Goal: Task Accomplishment & Management: Use online tool/utility

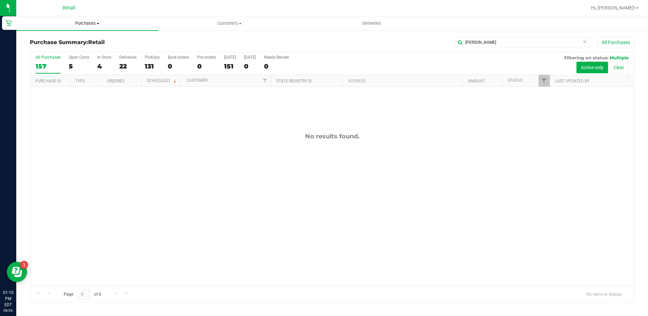
click at [85, 22] on span "Purchases" at bounding box center [87, 23] width 142 height 6
click at [202, 31] on div "Purchase Summary: Retail [PERSON_NAME] All Purchases All Purchases 157 Open Car…" at bounding box center [331, 169] width 631 height 279
click at [102, 66] on div "4" at bounding box center [104, 66] width 14 height 8
click at [0, 0] on input "In Store 4" at bounding box center [0, 0] width 0 height 0
click at [582, 41] on icon at bounding box center [584, 41] width 5 height 8
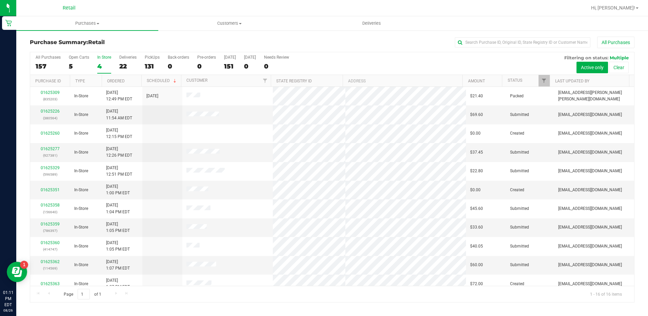
click at [105, 60] on label "In Store 4" at bounding box center [104, 64] width 14 height 19
click at [0, 0] on input "In Store 4" at bounding box center [0, 0] width 0 height 0
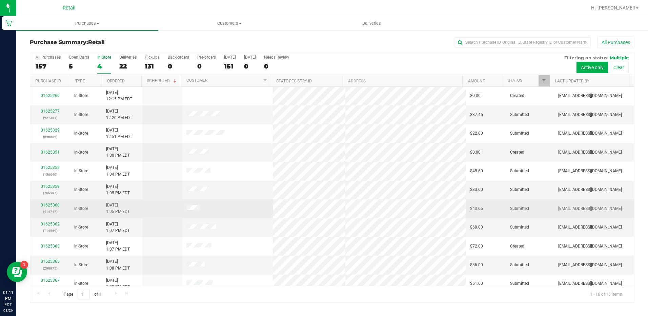
scroll to position [101, 0]
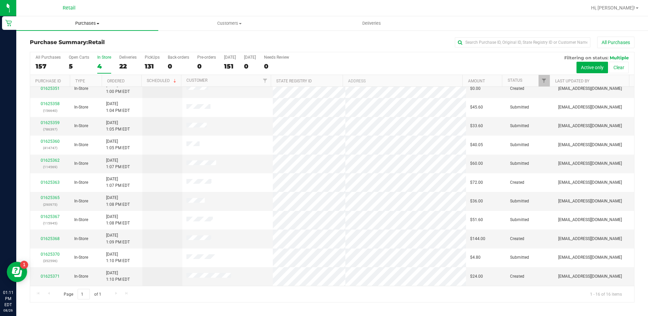
click at [79, 24] on span "Purchases" at bounding box center [87, 23] width 142 height 6
click at [79, 39] on span "Summary of purchases" at bounding box center [50, 41] width 69 height 6
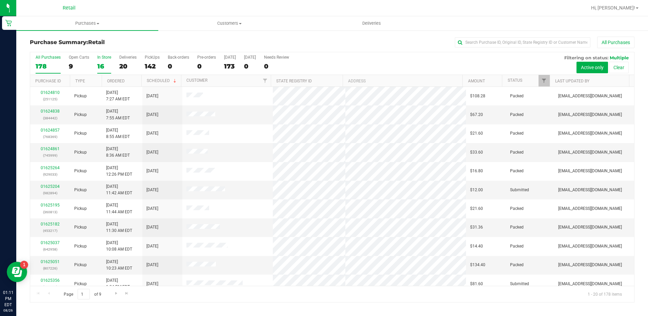
click at [101, 61] on label "In Store 16" at bounding box center [104, 64] width 14 height 19
click at [0, 0] on input "In Store 16" at bounding box center [0, 0] width 0 height 0
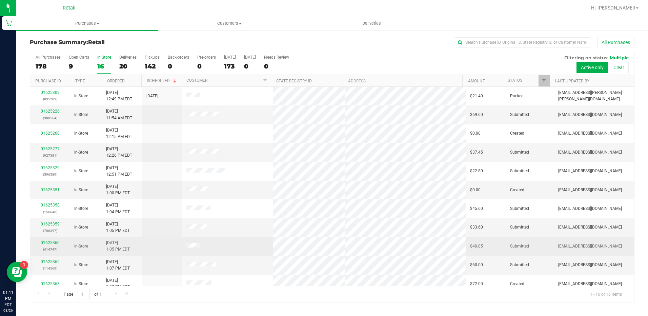
click at [56, 243] on link "01625360" at bounding box center [50, 242] width 19 height 5
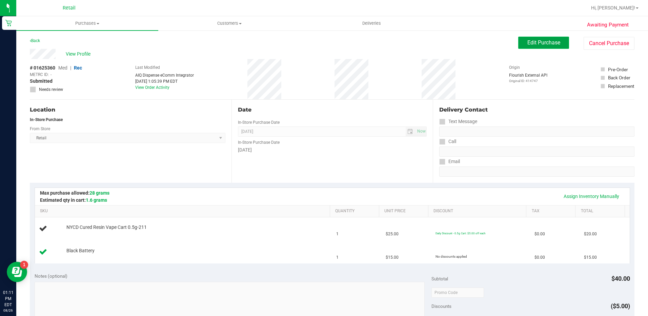
click at [531, 44] on span "Edit Purchase" at bounding box center [543, 42] width 33 height 6
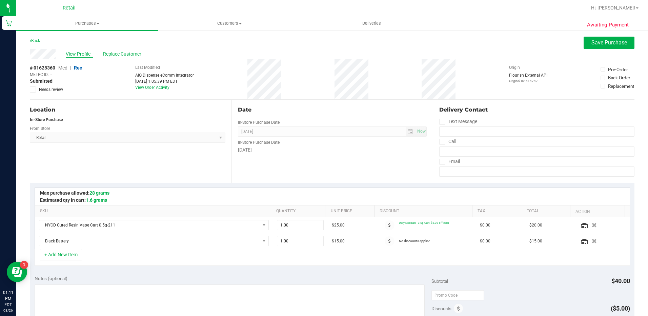
click at [83, 54] on span "View Profile" at bounding box center [79, 53] width 27 height 7
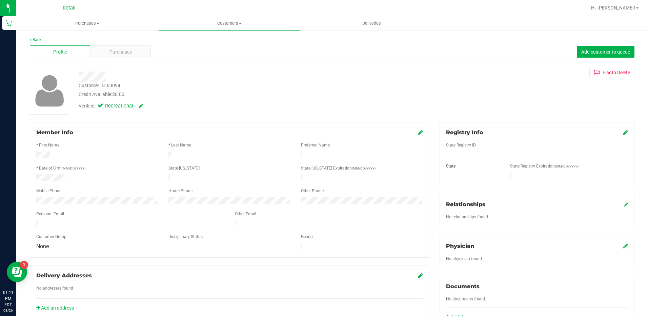
click at [418, 131] on icon at bounding box center [420, 131] width 5 height 5
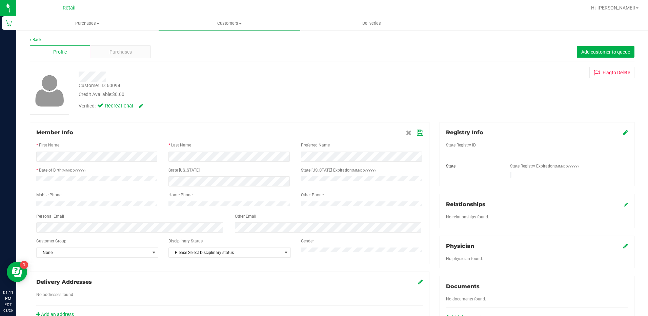
click at [417, 133] on icon at bounding box center [420, 132] width 6 height 5
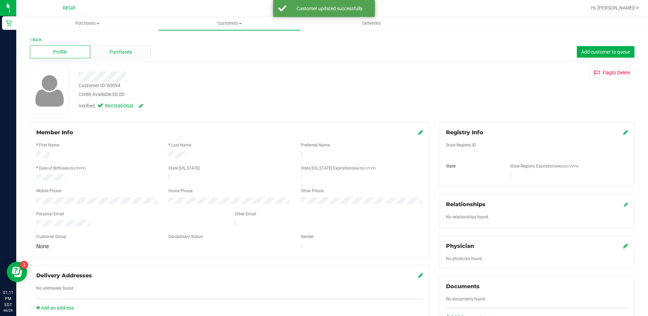
click at [119, 57] on div "Purchases" at bounding box center [120, 51] width 60 height 13
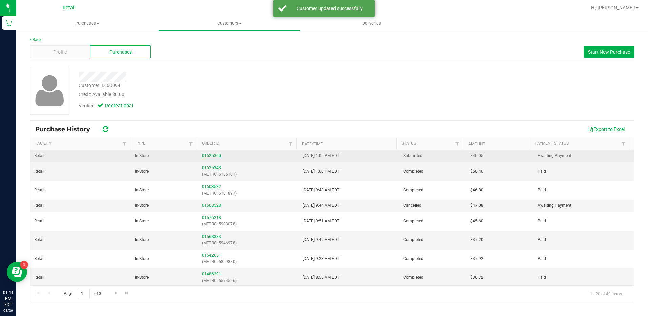
click at [207, 157] on link "01625360" at bounding box center [211, 155] width 19 height 5
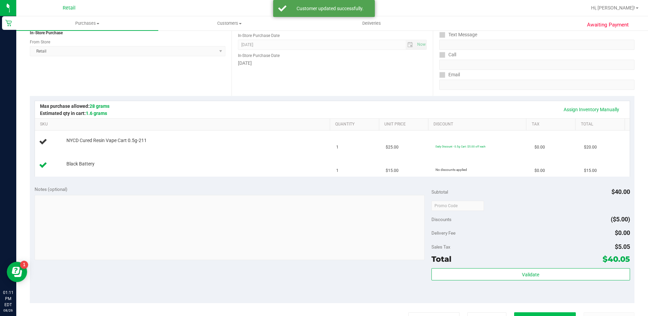
scroll to position [203, 0]
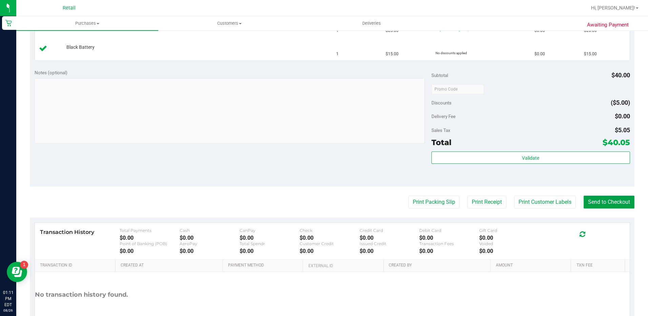
click at [613, 201] on button "Send to Checkout" at bounding box center [608, 201] width 51 height 13
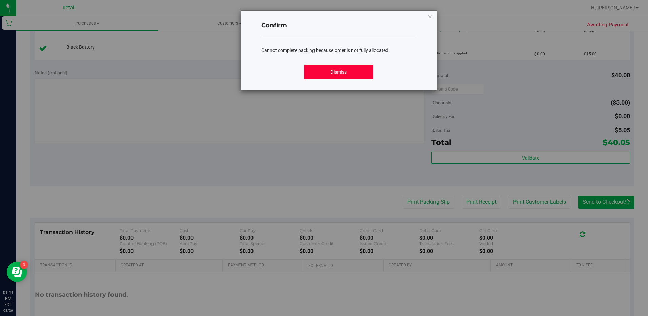
drag, startPoint x: 336, startPoint y: 75, endPoint x: 337, endPoint y: 83, distance: 8.5
click at [336, 75] on button "Dismiss" at bounding box center [338, 72] width 69 height 14
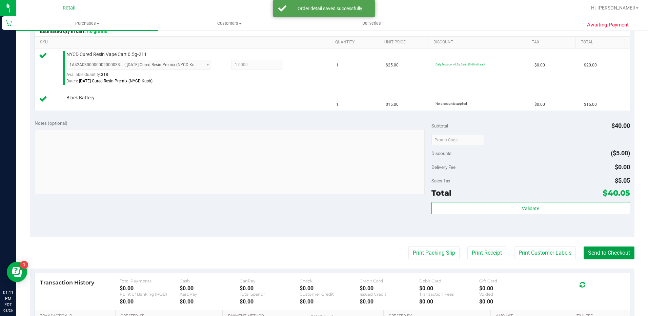
scroll to position [169, 0]
click at [608, 254] on button "Send to Checkout" at bounding box center [608, 252] width 51 height 13
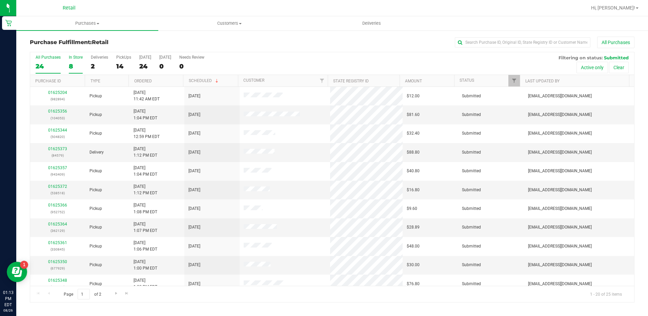
click at [75, 67] on div "8" at bounding box center [76, 66] width 14 height 8
click at [0, 0] on input "In Store 8" at bounding box center [0, 0] width 0 height 0
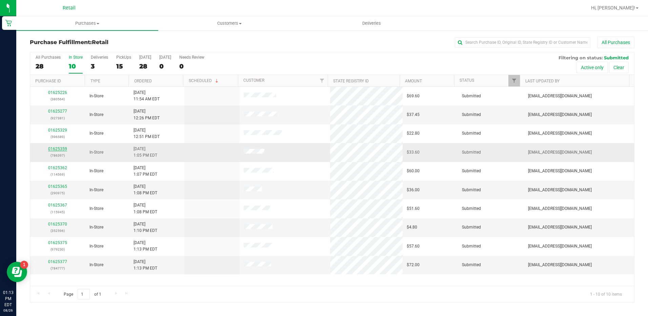
click at [59, 150] on link "01625359" at bounding box center [57, 148] width 19 height 5
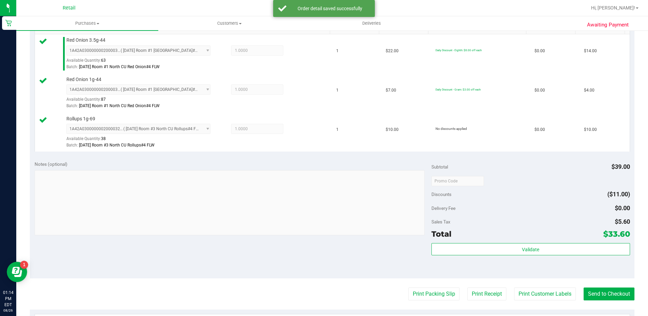
scroll to position [203, 0]
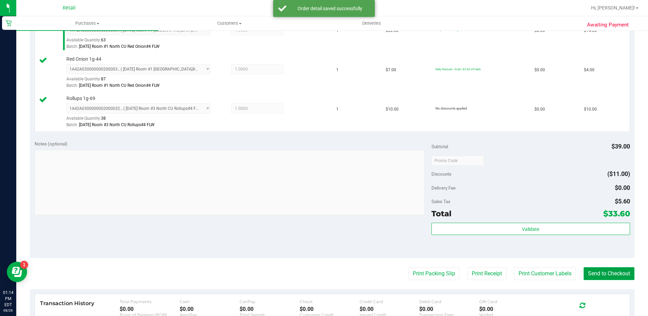
click at [587, 271] on button "Send to Checkout" at bounding box center [608, 273] width 51 height 13
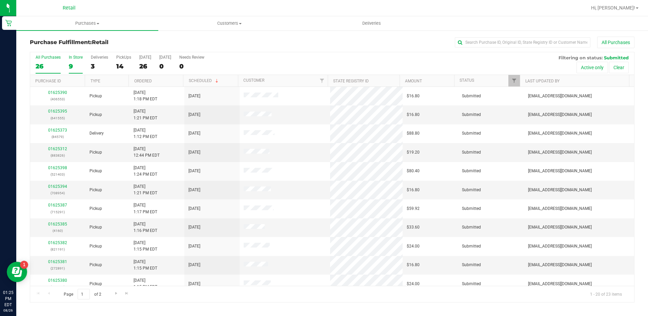
click at [76, 63] on div "9" at bounding box center [76, 66] width 14 height 8
click at [0, 0] on input "In Store 9" at bounding box center [0, 0] width 0 height 0
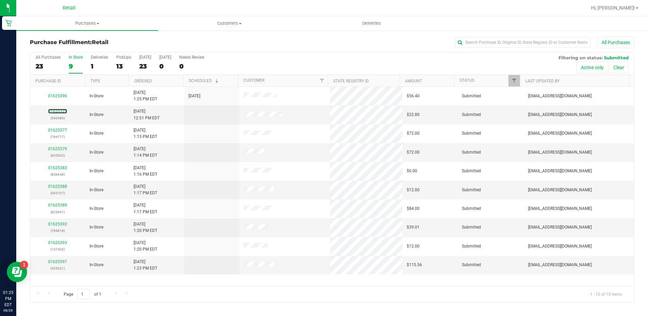
click at [60, 110] on link "01625329" at bounding box center [57, 111] width 19 height 5
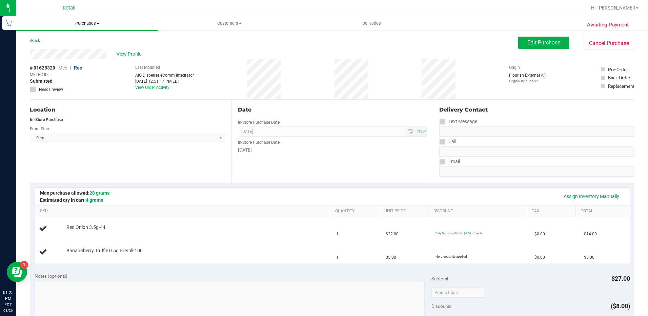
click at [84, 24] on span "Purchases" at bounding box center [87, 23] width 142 height 6
click at [84, 42] on span "Summary of purchases" at bounding box center [50, 41] width 69 height 6
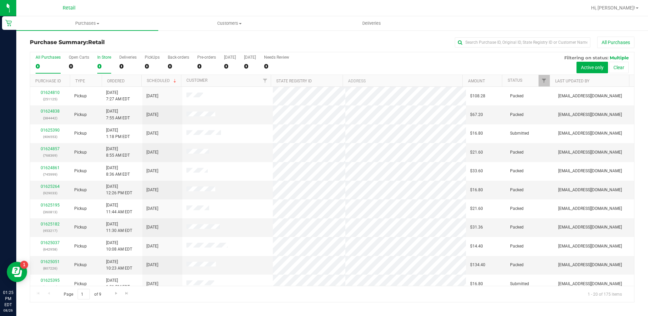
click at [101, 67] on div "0" at bounding box center [104, 66] width 14 height 8
click at [0, 0] on input "In Store 0" at bounding box center [0, 0] width 0 height 0
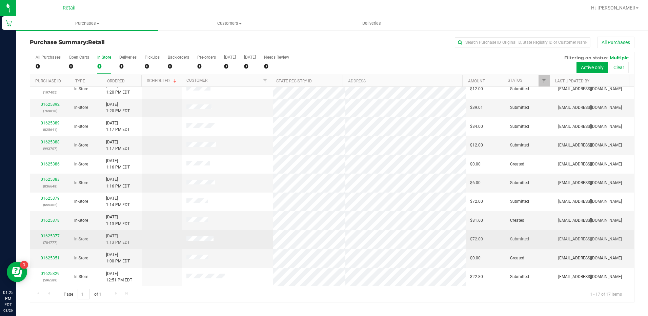
scroll to position [120, 0]
click at [55, 235] on link "01625377" at bounding box center [50, 235] width 19 height 5
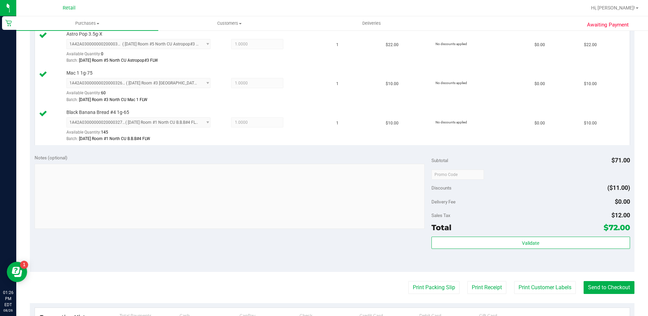
scroll to position [271, 0]
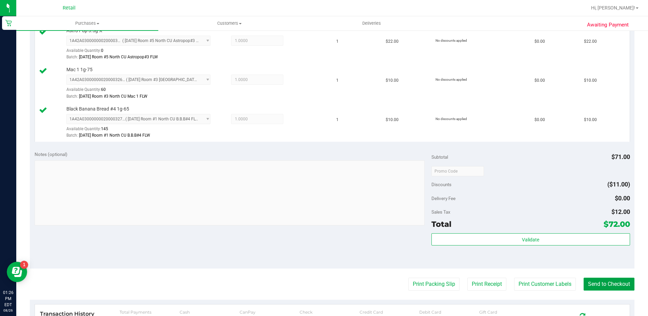
drag, startPoint x: 608, startPoint y: 282, endPoint x: 517, endPoint y: 210, distance: 116.3
click at [608, 282] on button "Send to Checkout" at bounding box center [608, 283] width 51 height 13
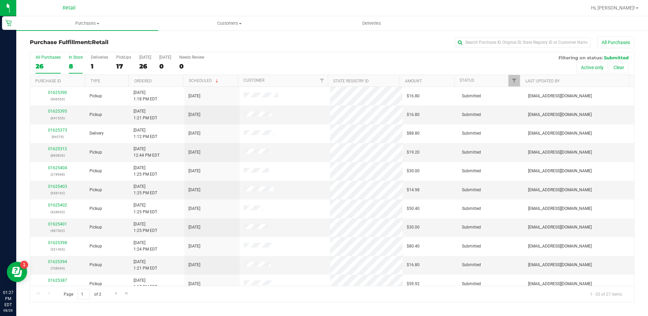
click at [76, 64] on div "8" at bounding box center [76, 66] width 14 height 8
click at [0, 0] on input "In Store 8" at bounding box center [0, 0] width 0 height 0
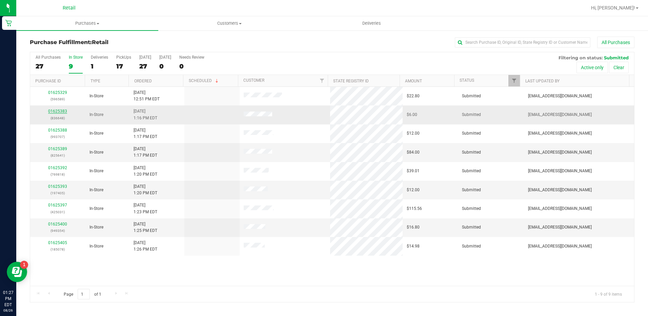
click at [56, 111] on link "01625383" at bounding box center [57, 111] width 19 height 5
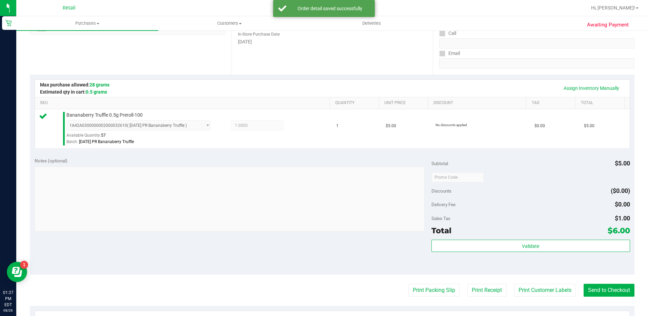
scroll to position [237, 0]
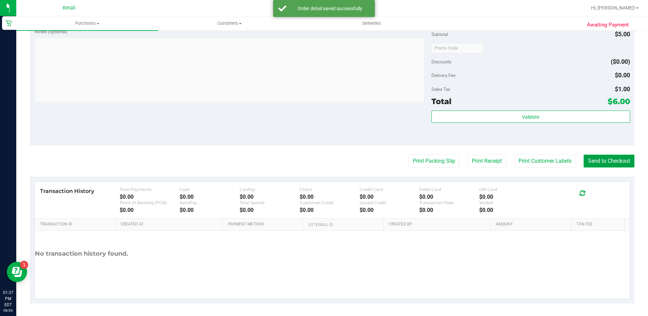
click at [594, 162] on button "Send to Checkout" at bounding box center [608, 160] width 51 height 13
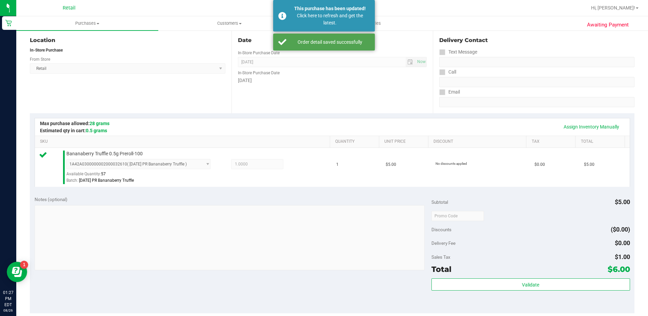
scroll to position [34, 0]
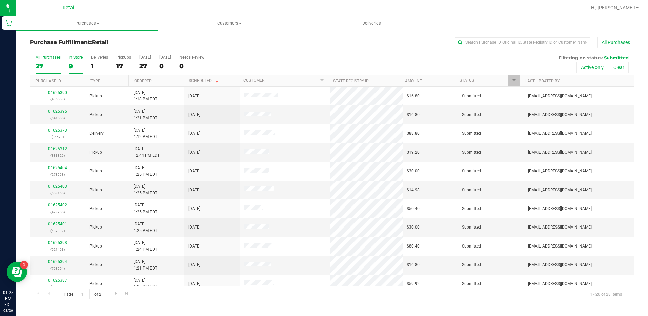
click at [76, 65] on div "9" at bounding box center [76, 66] width 14 height 8
click at [0, 0] on input "In Store 9" at bounding box center [0, 0] width 0 height 0
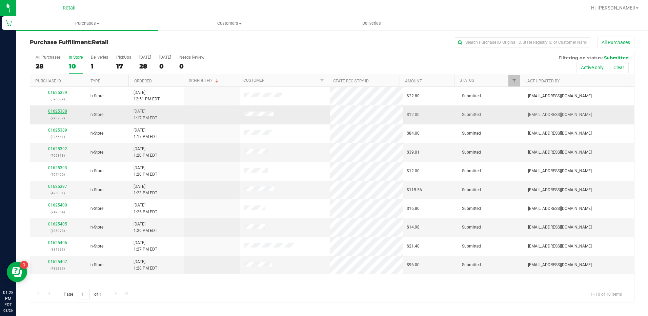
click at [63, 111] on link "01625388" at bounding box center [57, 111] width 19 height 5
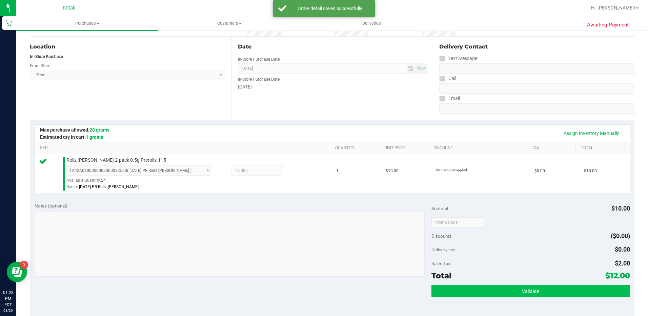
scroll to position [136, 0]
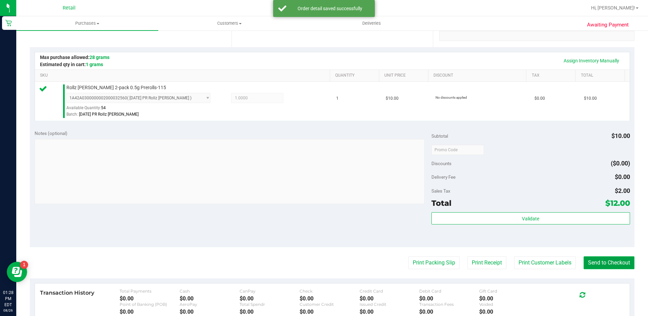
click at [611, 262] on button "Send to Checkout" at bounding box center [608, 262] width 51 height 13
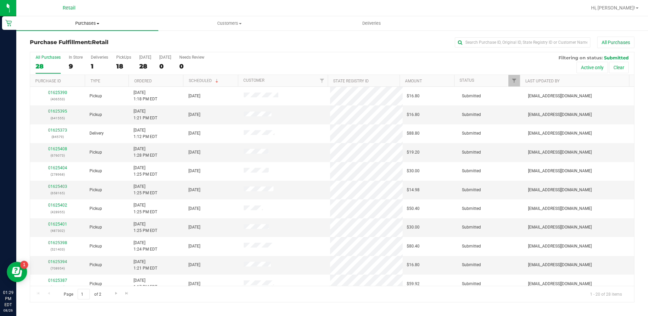
click at [91, 21] on span "Purchases" at bounding box center [87, 23] width 142 height 6
click at [90, 41] on li "Summary of purchases" at bounding box center [87, 41] width 142 height 8
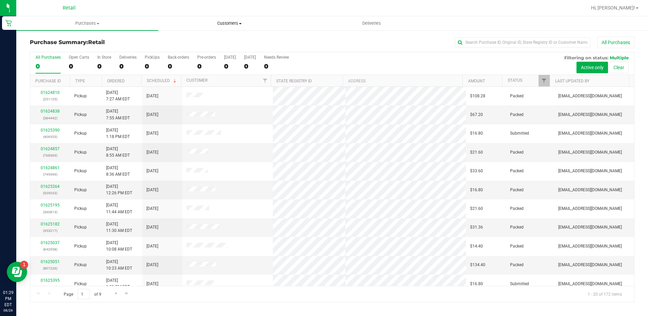
click at [225, 24] on span "Customers" at bounding box center [229, 23] width 141 height 6
click at [230, 40] on li "All customers" at bounding box center [229, 41] width 142 height 8
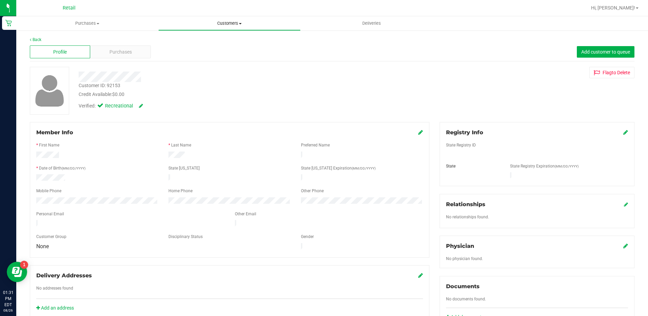
click at [227, 19] on uib-tab-heading "Customers All customers Add a new customer All physicians" at bounding box center [229, 24] width 141 height 14
click at [216, 42] on li "All customers" at bounding box center [229, 41] width 142 height 8
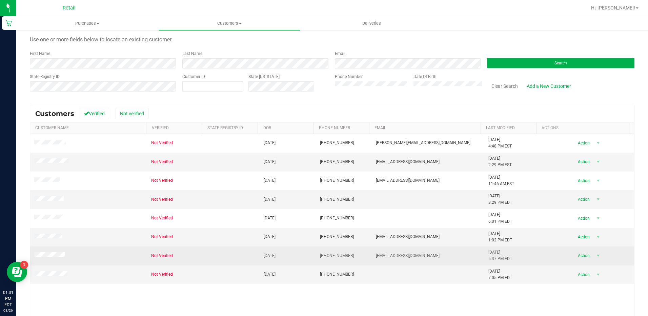
scroll to position [34, 0]
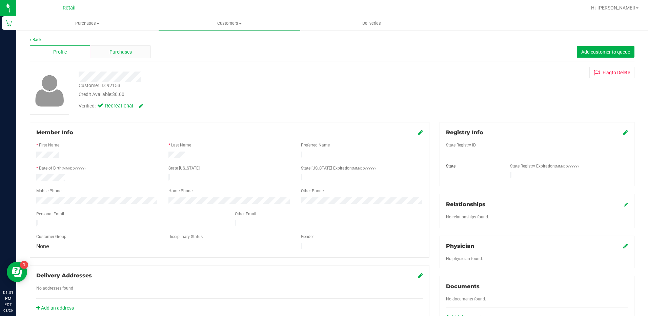
click at [141, 46] on div "Purchases" at bounding box center [120, 51] width 60 height 13
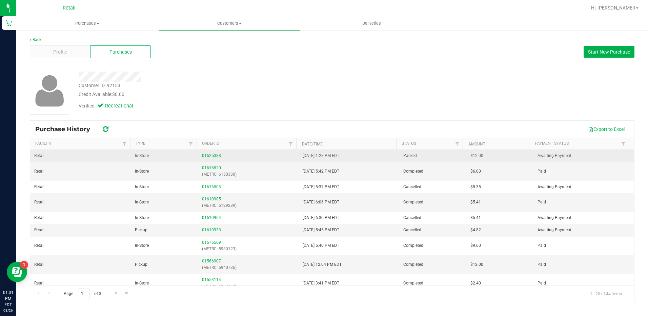
click at [210, 154] on link "01625388" at bounding box center [211, 155] width 19 height 5
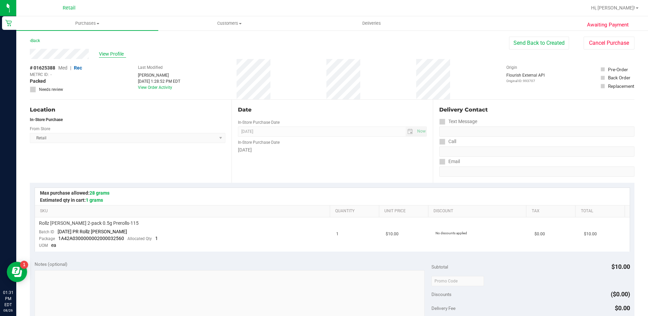
click at [113, 55] on span "View Profile" at bounding box center [112, 53] width 27 height 7
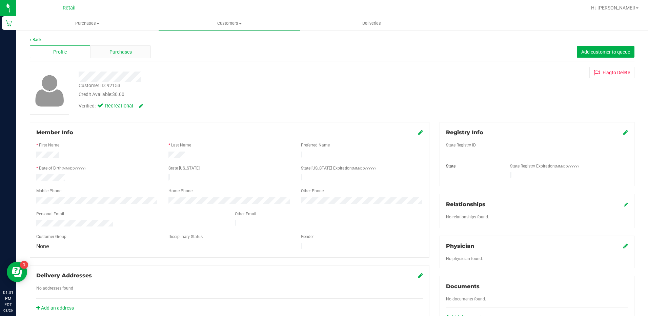
click at [111, 54] on span "Purchases" at bounding box center [120, 51] width 22 height 7
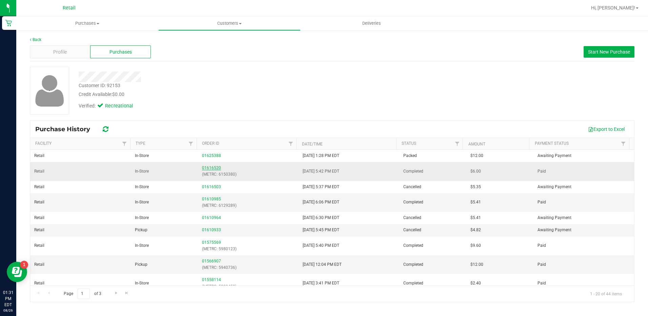
click at [207, 169] on link "01616520" at bounding box center [211, 167] width 19 height 5
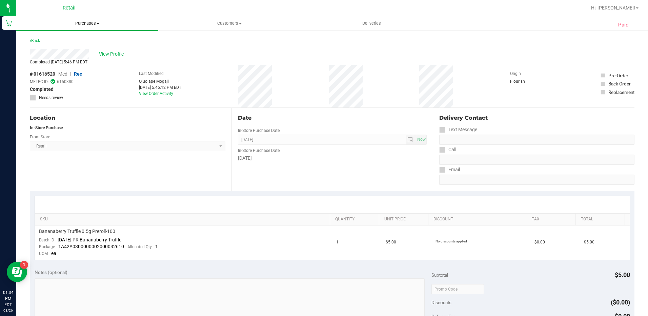
drag, startPoint x: 87, startPoint y: 24, endPoint x: 96, endPoint y: 20, distance: 9.4
click at [87, 24] on span "Purchases" at bounding box center [87, 23] width 142 height 6
click at [78, 42] on span "Summary of purchases" at bounding box center [50, 41] width 69 height 6
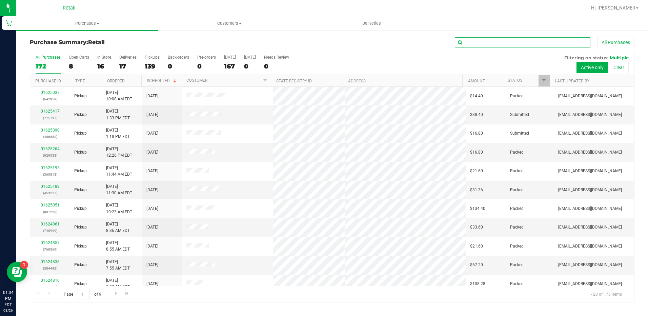
click at [485, 44] on input "text" at bounding box center [523, 42] width 136 height 10
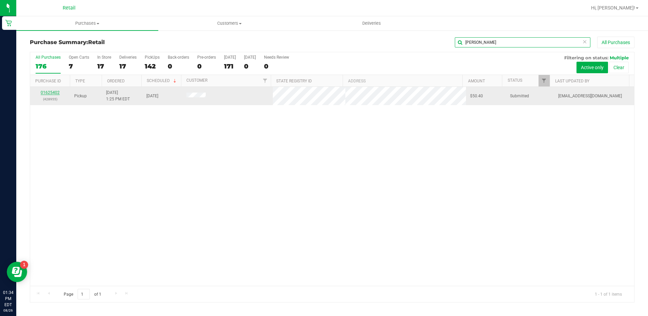
type input "[PERSON_NAME]"
click at [49, 90] on link "01625402" at bounding box center [50, 92] width 19 height 5
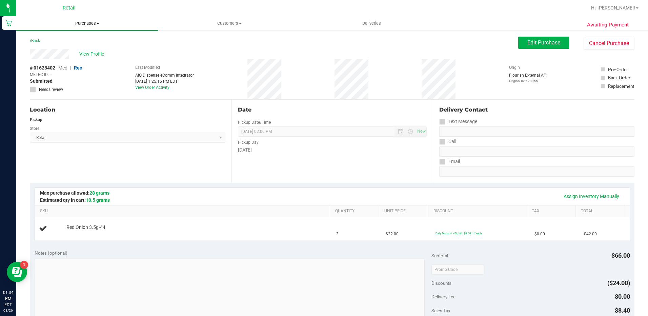
click at [91, 24] on span "Purchases" at bounding box center [87, 23] width 142 height 6
click at [92, 39] on li "Summary of purchases" at bounding box center [87, 41] width 142 height 8
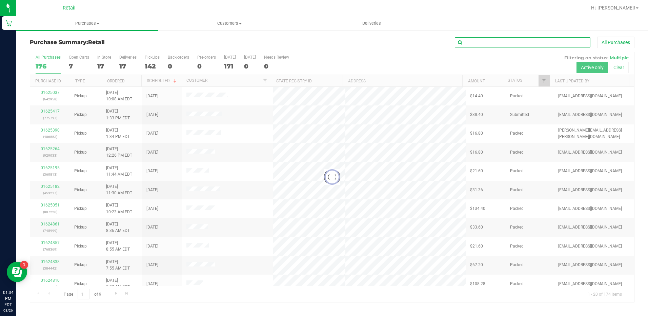
click at [508, 46] on input "text" at bounding box center [523, 42] width 136 height 10
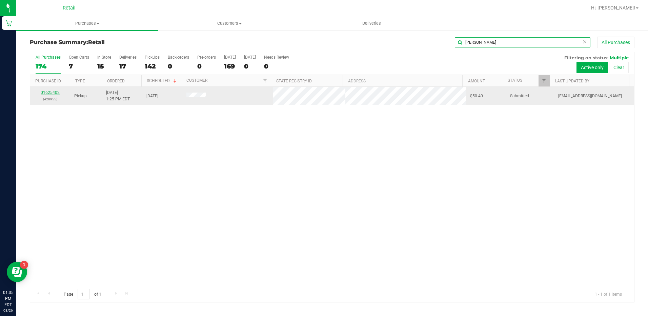
type input "[PERSON_NAME]"
click at [49, 91] on link "01625402" at bounding box center [50, 92] width 19 height 5
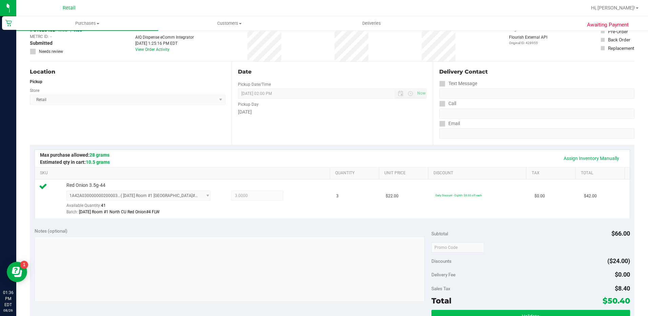
scroll to position [169, 0]
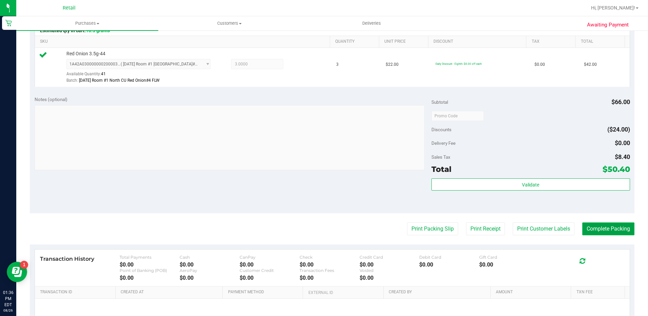
click at [600, 233] on button "Complete Packing" at bounding box center [608, 228] width 52 height 13
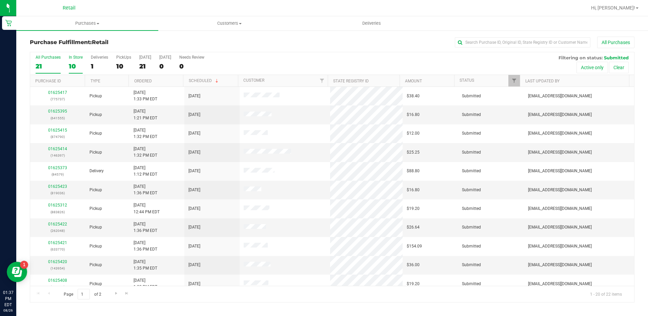
click at [71, 66] on div "10" at bounding box center [76, 66] width 14 height 8
click at [0, 0] on input "In Store 10" at bounding box center [0, 0] width 0 height 0
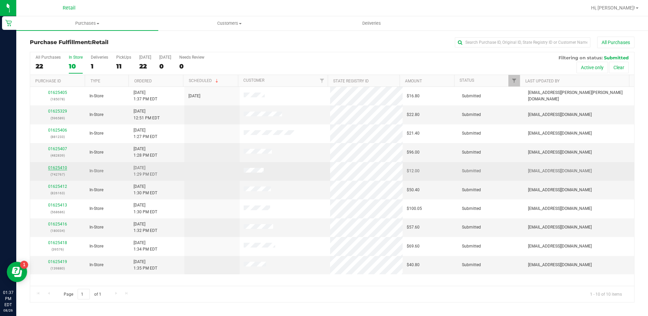
click at [58, 168] on link "01625410" at bounding box center [57, 167] width 19 height 5
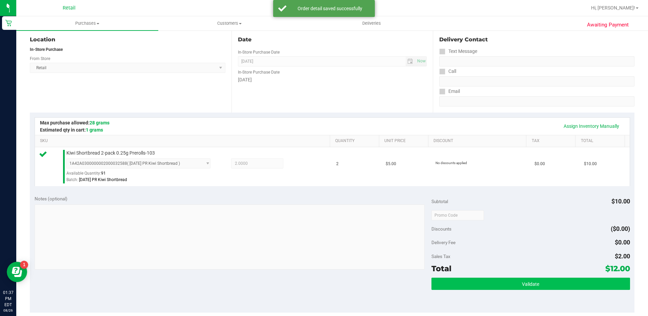
scroll to position [95, 0]
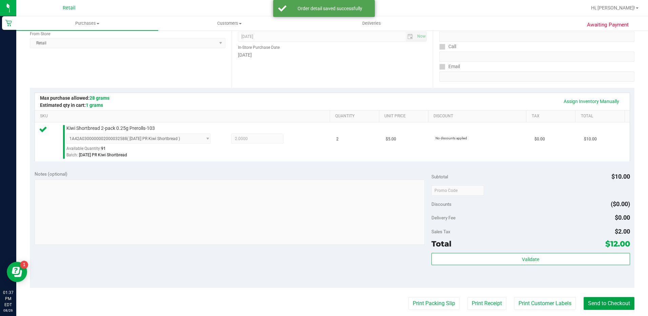
click at [597, 301] on button "Send to Checkout" at bounding box center [608, 303] width 51 height 13
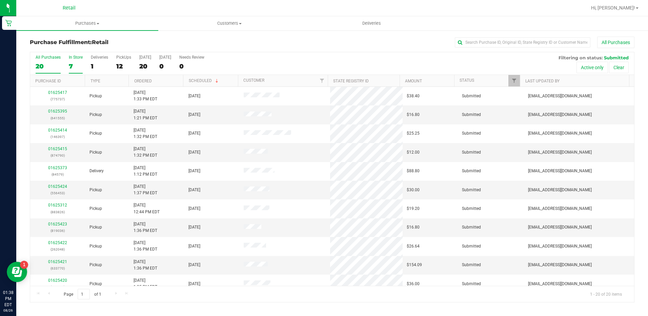
click at [76, 65] on div "7" at bounding box center [76, 66] width 14 height 8
click at [0, 0] on input "In Store 7" at bounding box center [0, 0] width 0 height 0
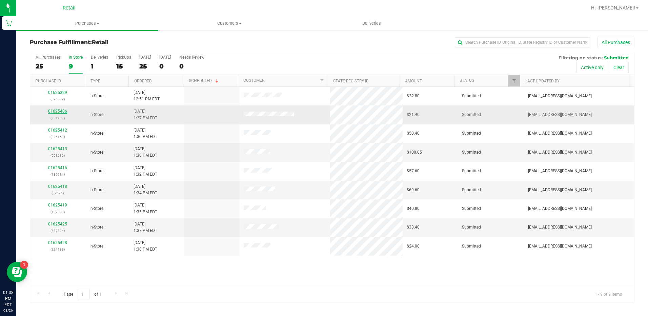
click at [64, 111] on link "01625406" at bounding box center [57, 111] width 19 height 5
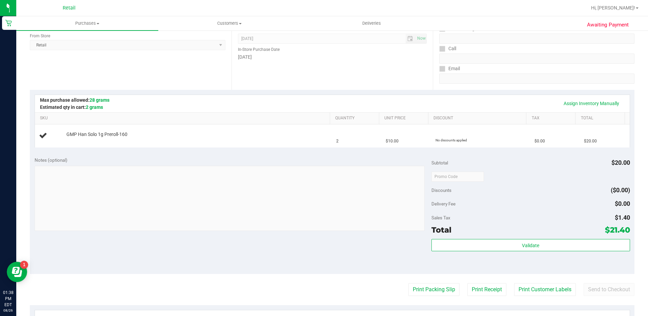
scroll to position [102, 0]
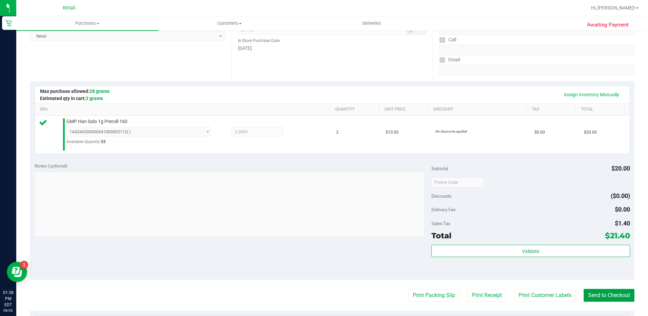
click at [610, 296] on button "Send to Checkout" at bounding box center [608, 295] width 51 height 13
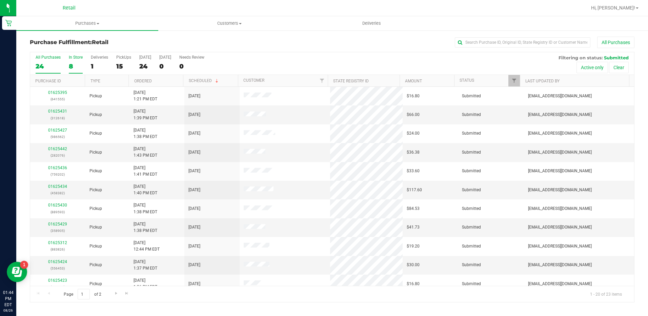
click at [75, 66] on div "8" at bounding box center [76, 66] width 14 height 8
click at [0, 0] on input "In Store 8" at bounding box center [0, 0] width 0 height 0
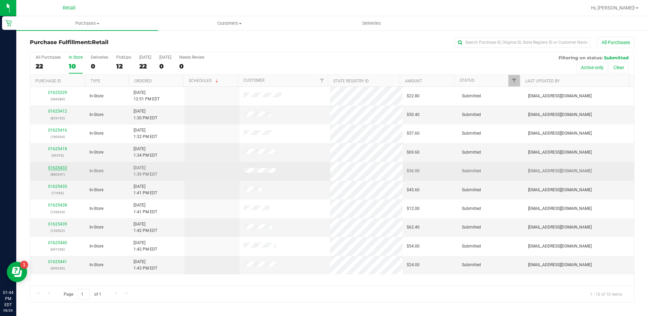
click at [62, 167] on link "01625433" at bounding box center [57, 167] width 19 height 5
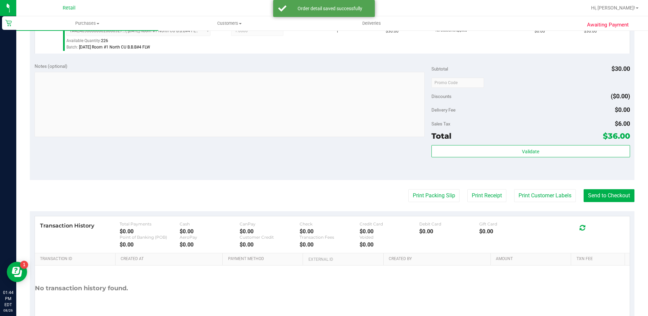
scroll to position [203, 0]
click at [606, 197] on button "Send to Checkout" at bounding box center [608, 194] width 51 height 13
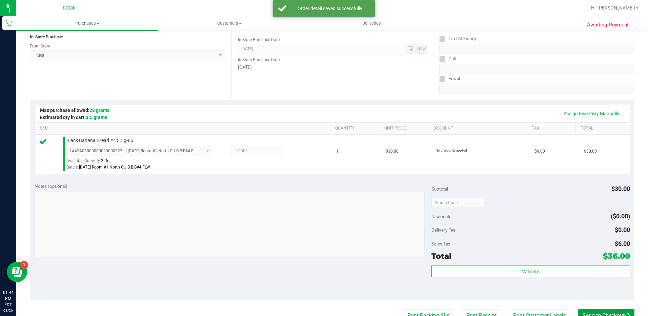
scroll to position [0, 0]
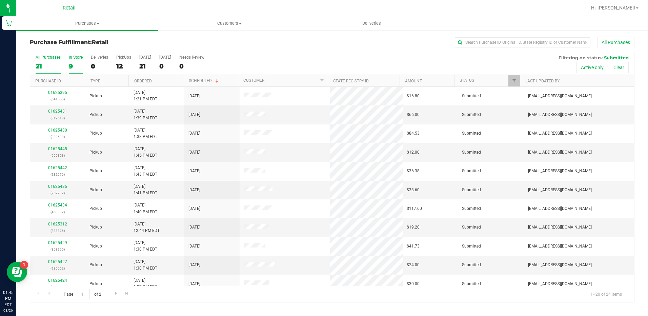
click at [75, 64] on div "9" at bounding box center [76, 66] width 14 height 8
click at [0, 0] on input "In Store 9" at bounding box center [0, 0] width 0 height 0
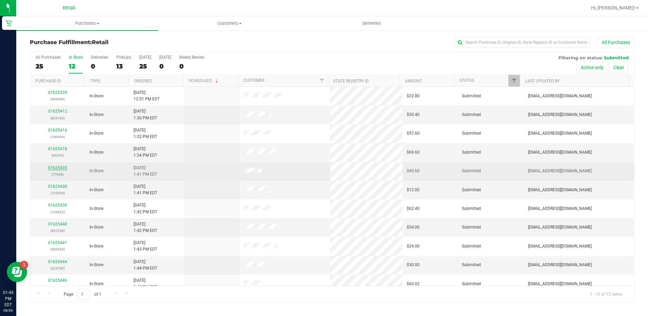
click at [48, 167] on link "01625435" at bounding box center [57, 167] width 19 height 5
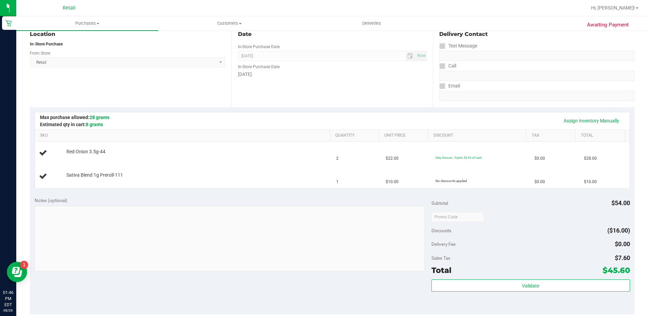
scroll to position [136, 0]
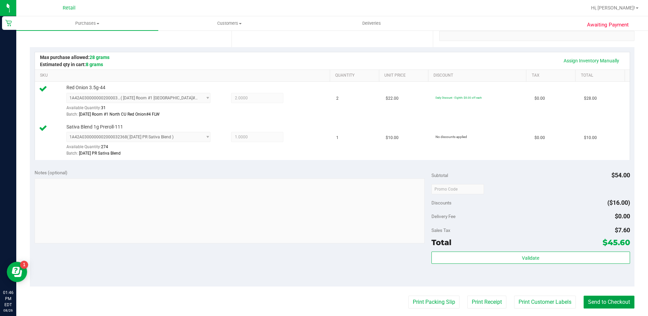
click at [596, 305] on button "Send to Checkout" at bounding box center [608, 301] width 51 height 13
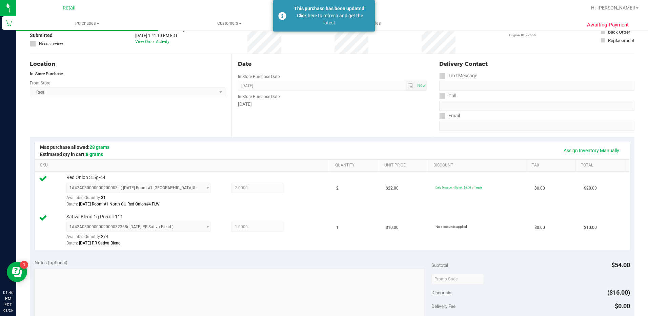
scroll to position [0, 0]
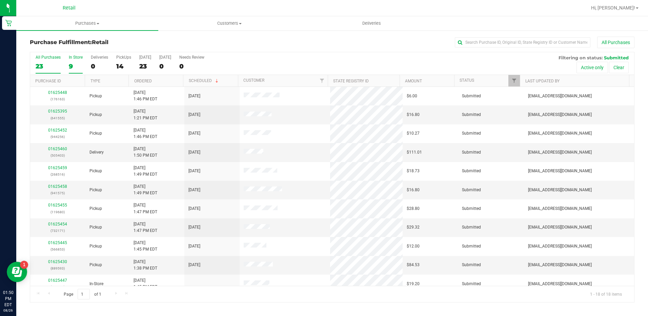
click at [69, 68] on div "9" at bounding box center [76, 66] width 14 height 8
click at [0, 0] on input "In Store 9" at bounding box center [0, 0] width 0 height 0
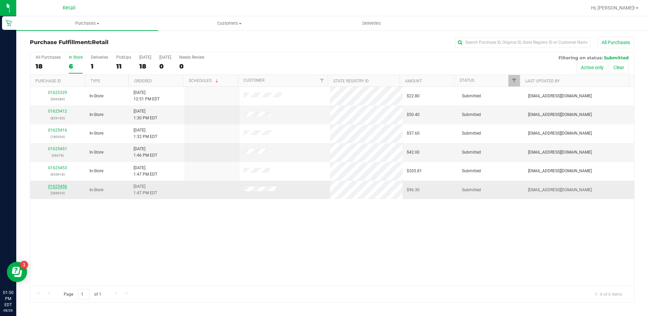
click at [60, 187] on link "01625456" at bounding box center [57, 186] width 19 height 5
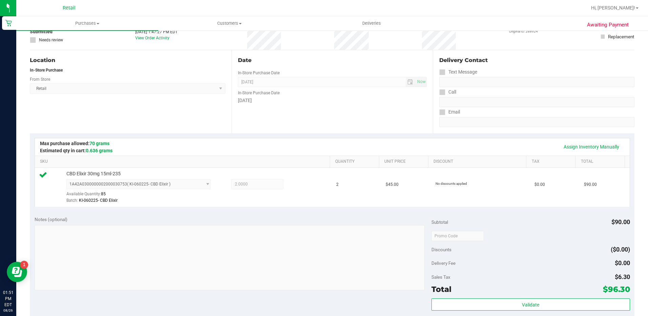
scroll to position [102, 0]
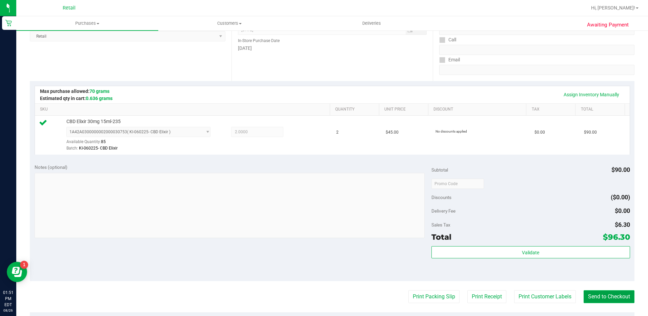
click at [594, 295] on button "Send to Checkout" at bounding box center [608, 296] width 51 height 13
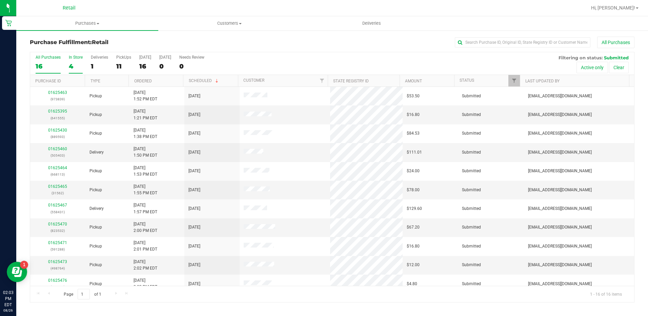
click at [76, 65] on div "4" at bounding box center [76, 66] width 14 height 8
click at [0, 0] on input "In Store 4" at bounding box center [0, 0] width 0 height 0
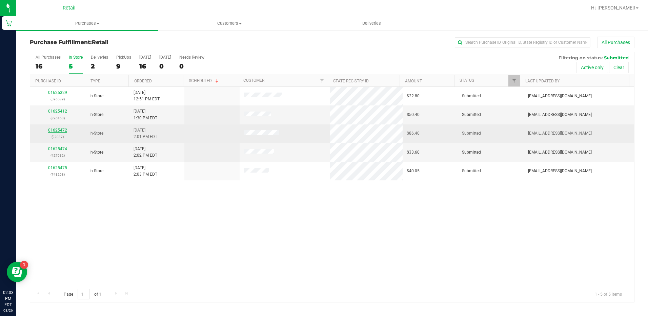
click at [62, 132] on link "01625472" at bounding box center [57, 130] width 19 height 5
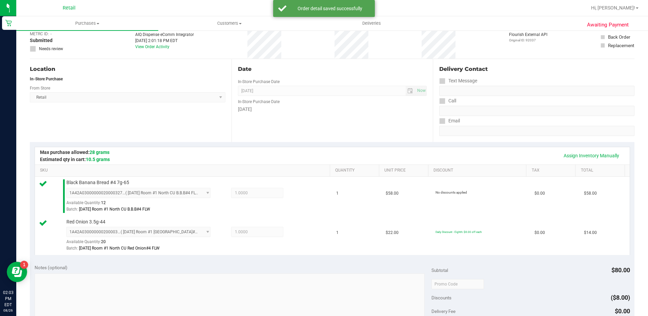
scroll to position [136, 0]
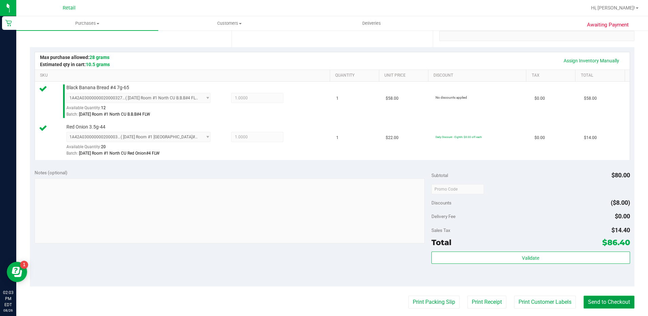
click at [595, 298] on button "Send to Checkout" at bounding box center [608, 301] width 51 height 13
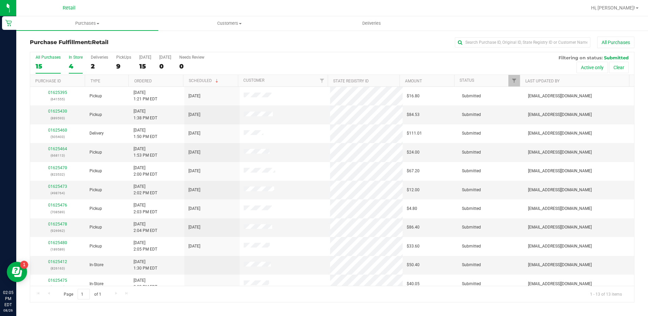
click at [76, 61] on label "In Store 4" at bounding box center [76, 64] width 14 height 19
click at [0, 0] on input "In Store 4" at bounding box center [0, 0] width 0 height 0
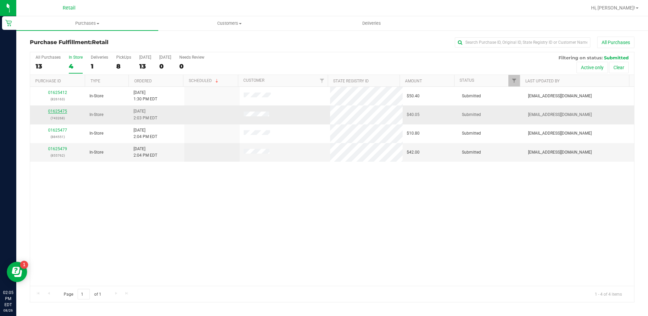
click at [52, 111] on link "01625475" at bounding box center [57, 111] width 19 height 5
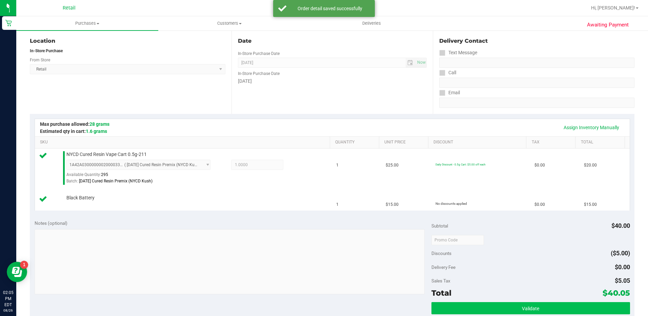
scroll to position [136, 0]
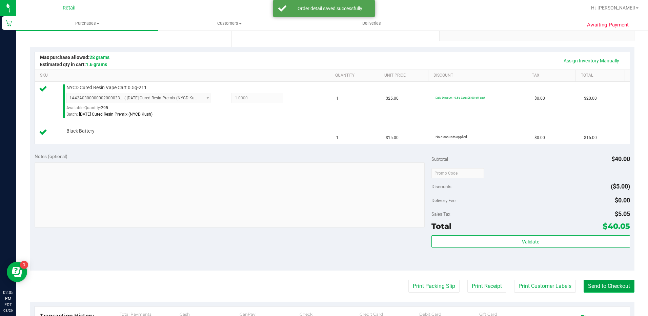
drag, startPoint x: 592, startPoint y: 286, endPoint x: 474, endPoint y: 173, distance: 163.9
click at [591, 283] on button "Send to Checkout" at bounding box center [608, 285] width 51 height 13
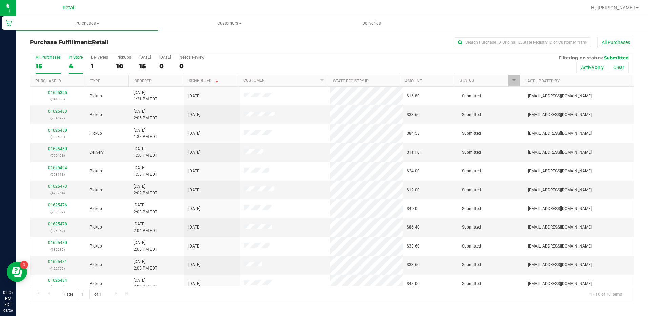
click at [74, 58] on div "In Store" at bounding box center [76, 57] width 14 height 5
click at [0, 0] on input "In Store 4" at bounding box center [0, 0] width 0 height 0
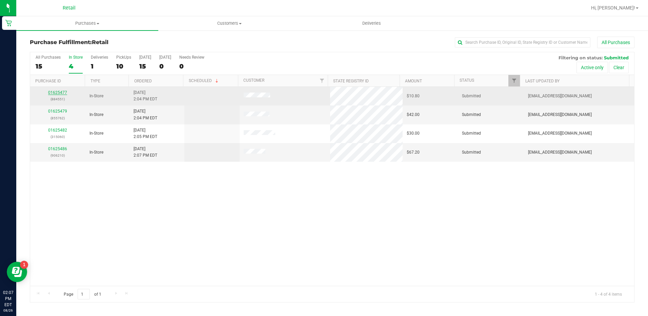
click at [59, 90] on link "01625477" at bounding box center [57, 92] width 19 height 5
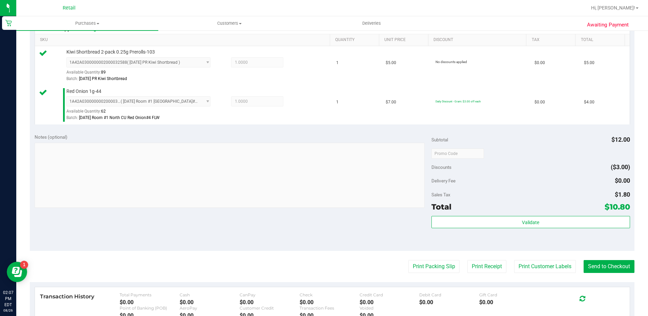
scroll to position [217, 0]
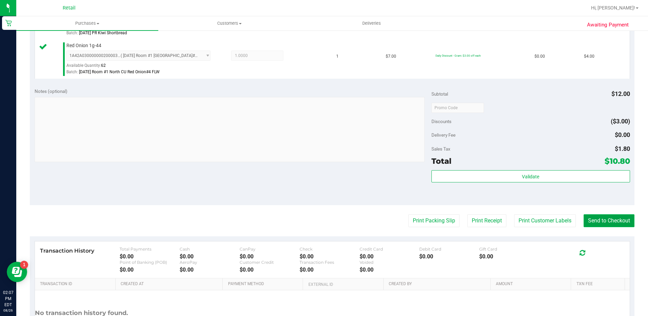
click at [607, 217] on button "Send to Checkout" at bounding box center [608, 220] width 51 height 13
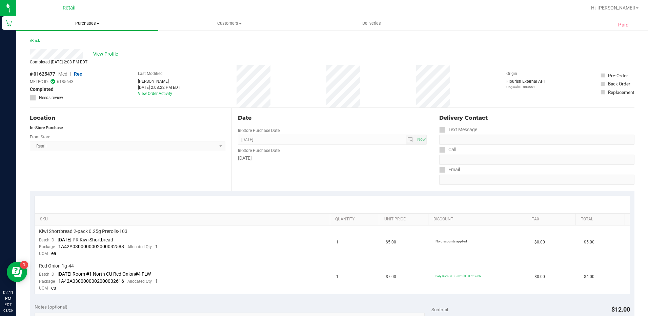
click at [92, 24] on span "Purchases" at bounding box center [87, 23] width 142 height 6
click at [87, 40] on li "Summary of purchases" at bounding box center [87, 41] width 142 height 8
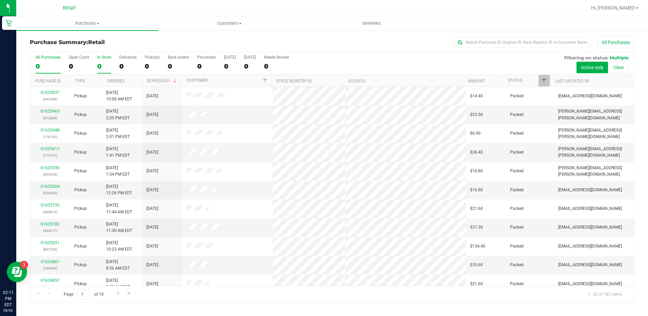
click at [104, 66] on div "0" at bounding box center [104, 66] width 14 height 8
click at [0, 0] on input "In Store 0" at bounding box center [0, 0] width 0 height 0
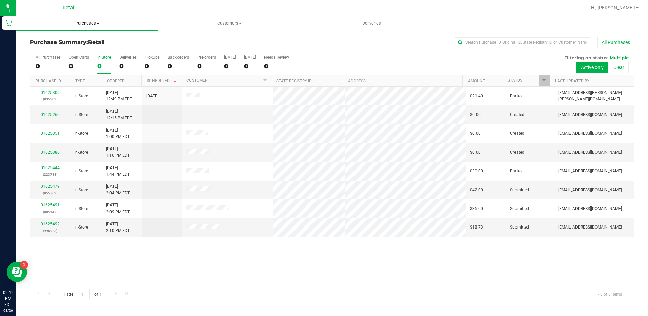
click at [93, 21] on span "Purchases" at bounding box center [87, 23] width 142 height 6
click at [93, 42] on li "Summary of purchases" at bounding box center [87, 41] width 142 height 8
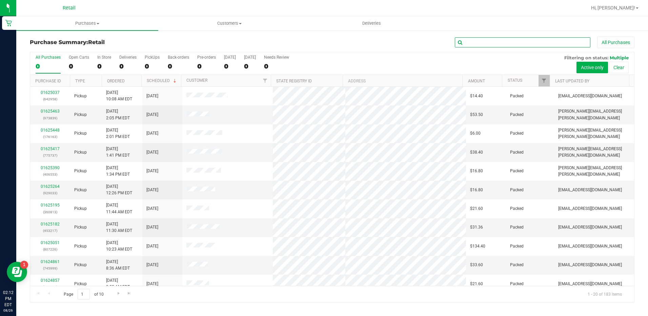
click at [518, 41] on input "text" at bounding box center [523, 42] width 136 height 10
type input "[PERSON_NAME]"
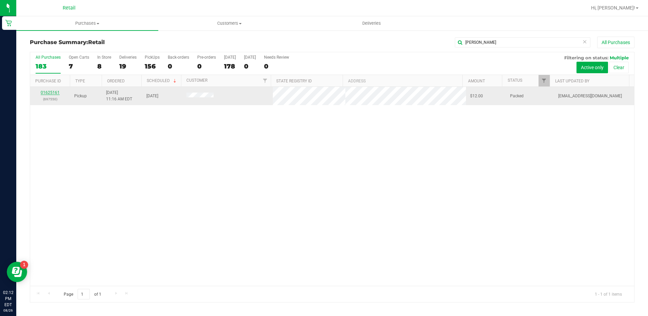
click at [49, 91] on link "01625161" at bounding box center [50, 92] width 19 height 5
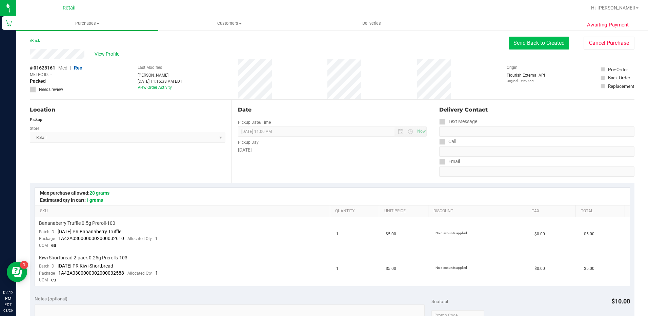
click at [526, 43] on button "Send Back to Created" at bounding box center [539, 43] width 60 height 13
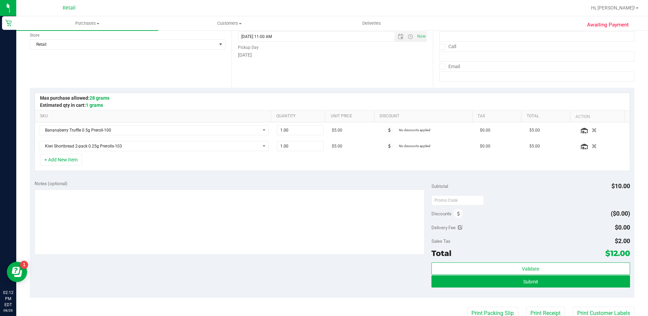
scroll to position [136, 0]
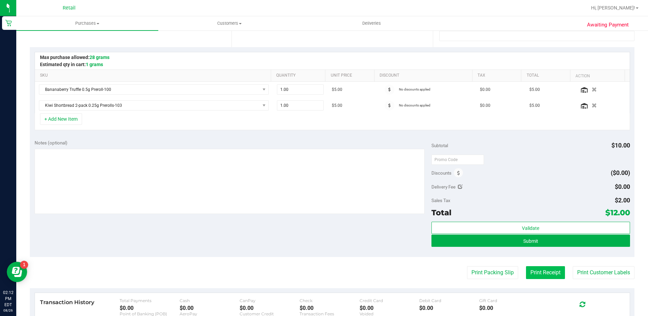
click at [544, 273] on button "Print Receipt" at bounding box center [545, 272] width 39 height 13
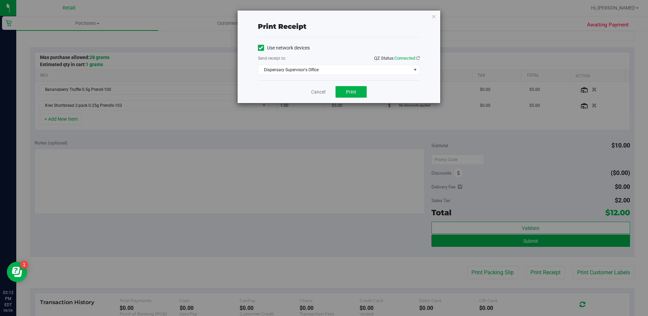
click at [259, 48] on icon at bounding box center [260, 48] width 4 height 0
click at [0, 0] on input "Use network devices" at bounding box center [0, 0] width 0 height 0
click at [276, 72] on span "Choose printer" at bounding box center [334, 69] width 153 height 9
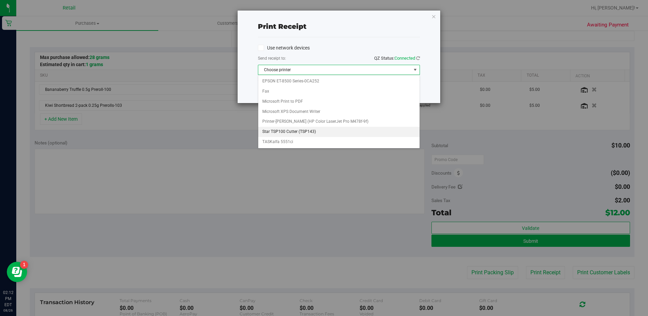
click at [306, 130] on li "Star TSP100 Cutter (TSP143)" at bounding box center [338, 132] width 161 height 10
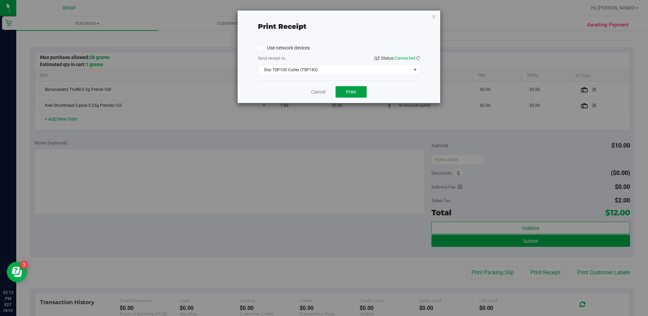
click at [348, 88] on button "Print" at bounding box center [350, 92] width 31 height 12
click at [320, 95] on link "Cancel" at bounding box center [318, 91] width 14 height 7
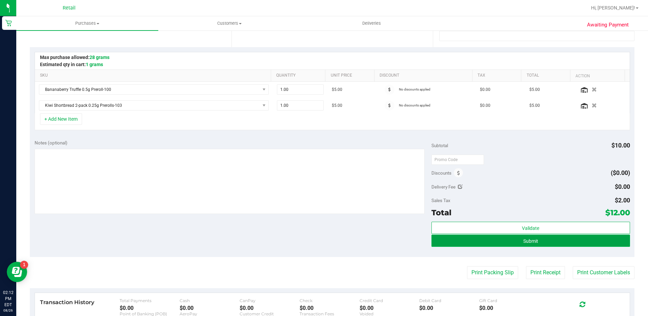
click at [437, 242] on button "Submit" at bounding box center [530, 240] width 199 height 12
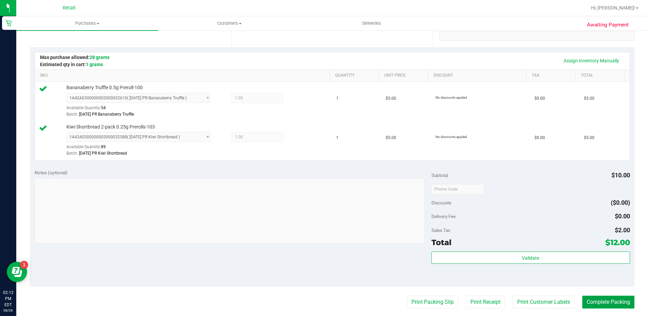
click at [601, 301] on button "Complete Packing" at bounding box center [608, 301] width 52 height 13
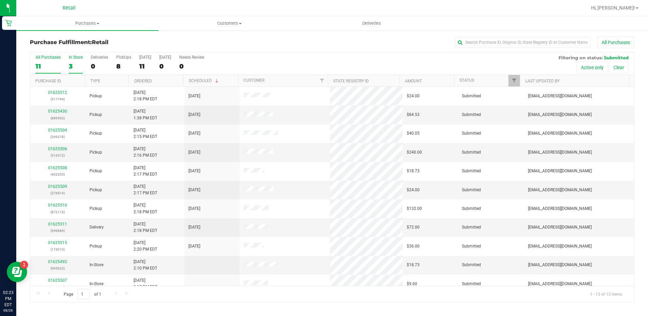
click at [74, 71] on label "In Store 3" at bounding box center [76, 64] width 14 height 19
click at [0, 0] on input "In Store 3" at bounding box center [0, 0] width 0 height 0
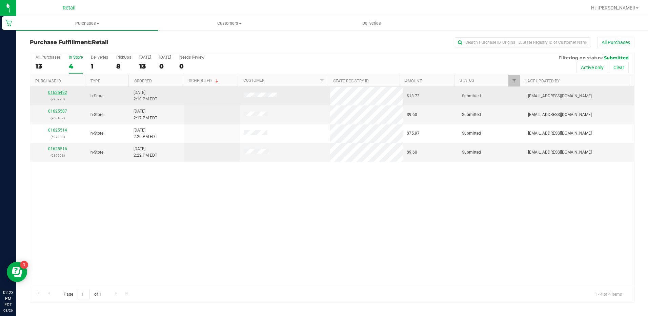
click at [57, 91] on link "01625492" at bounding box center [57, 92] width 19 height 5
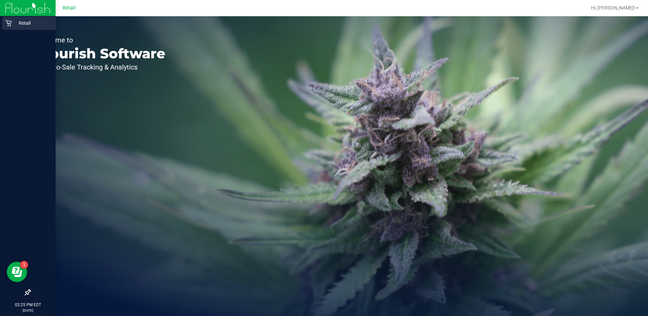
click at [11, 20] on icon at bounding box center [8, 23] width 7 height 7
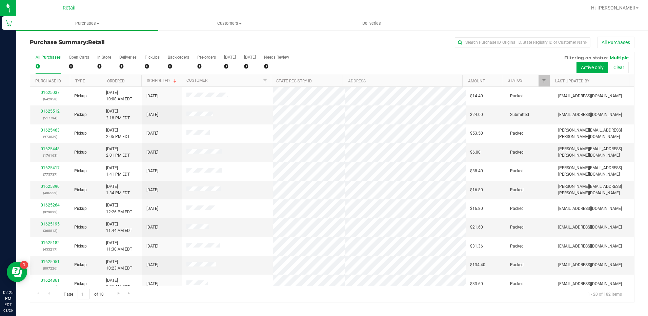
click at [111, 62] on div "All Purchases 0 Open Carts 0 In Store 0 Deliveries 0 PickUps 0 Back-orders 0 Pr…" at bounding box center [332, 63] width 604 height 23
click at [107, 62] on label "In Store 0" at bounding box center [104, 64] width 14 height 19
click at [0, 0] on input "In Store 0" at bounding box center [0, 0] width 0 height 0
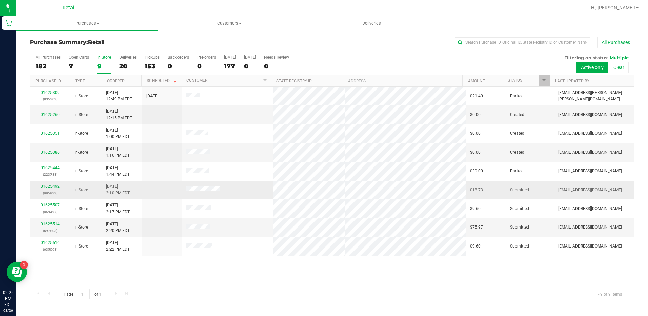
click at [49, 187] on link "01625492" at bounding box center [50, 186] width 19 height 5
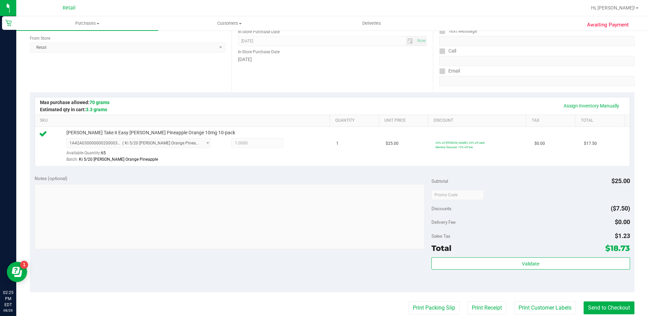
scroll to position [136, 0]
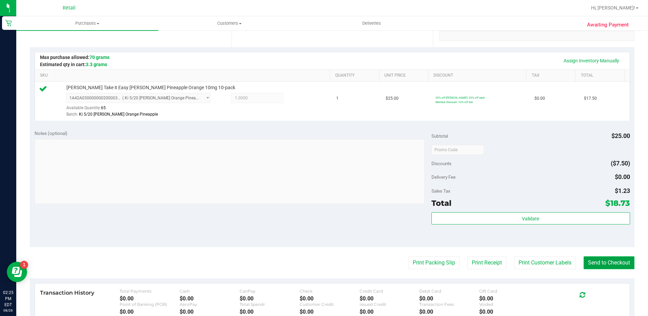
click at [601, 264] on button "Send to Checkout" at bounding box center [608, 262] width 51 height 13
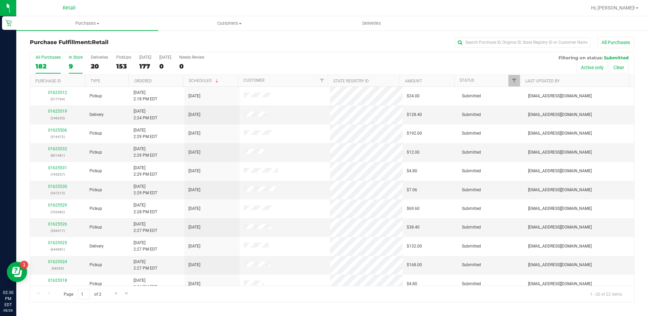
click at [75, 67] on div "9" at bounding box center [76, 66] width 14 height 8
click at [0, 0] on input "In Store 9" at bounding box center [0, 0] width 0 height 0
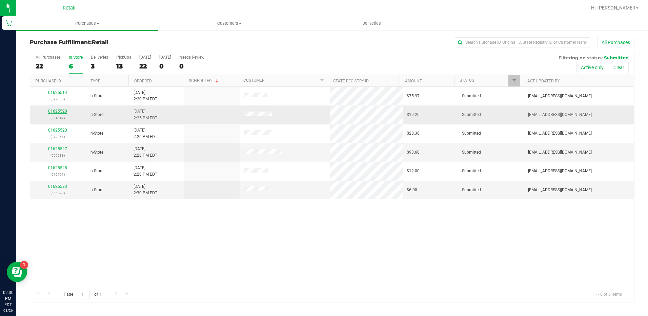
click at [60, 111] on link "01625520" at bounding box center [57, 111] width 19 height 5
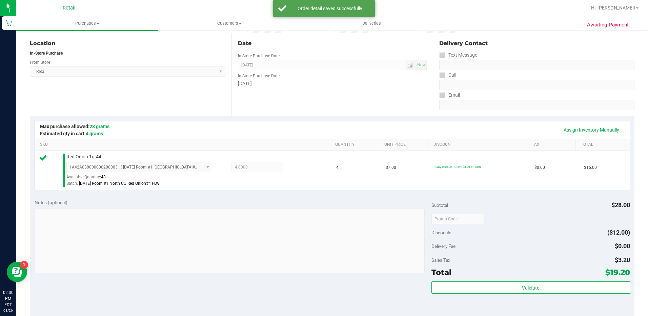
scroll to position [169, 0]
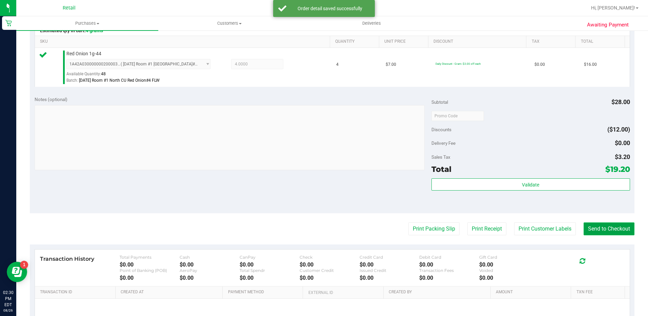
click at [606, 230] on button "Send to Checkout" at bounding box center [608, 228] width 51 height 13
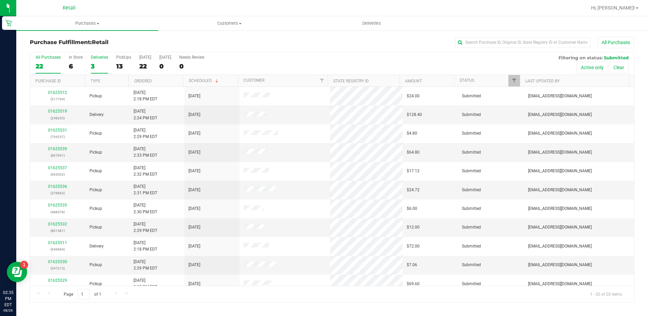
click at [96, 64] on div "3" at bounding box center [99, 66] width 17 height 8
click at [0, 0] on input "Deliveries 3" at bounding box center [0, 0] width 0 height 0
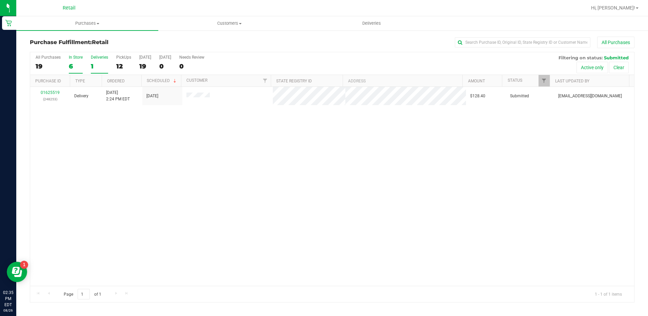
click at [76, 63] on div "6" at bounding box center [76, 66] width 14 height 8
click at [0, 0] on input "In Store 6" at bounding box center [0, 0] width 0 height 0
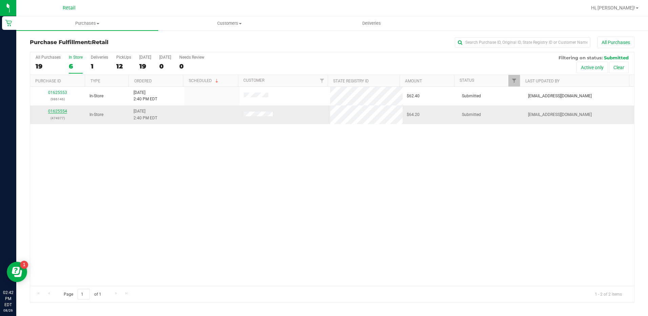
click at [62, 112] on link "01625554" at bounding box center [57, 111] width 19 height 5
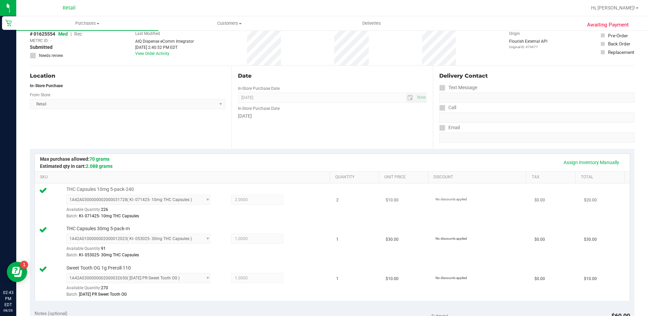
scroll to position [169, 0]
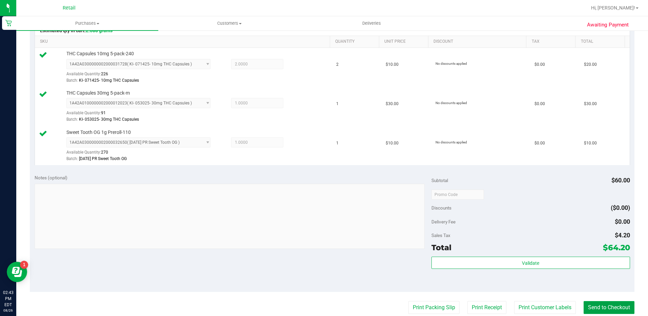
drag, startPoint x: 602, startPoint y: 305, endPoint x: 594, endPoint y: 297, distance: 11.3
click at [602, 305] on button "Send to Checkout" at bounding box center [608, 307] width 51 height 13
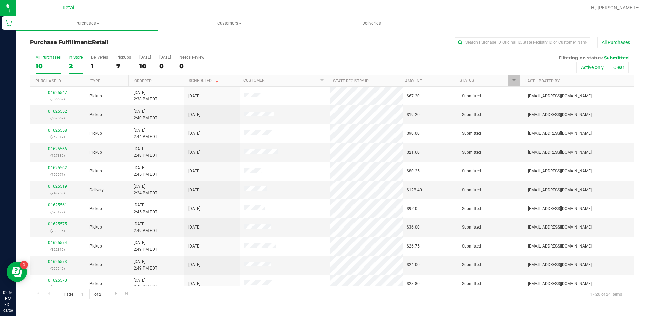
click at [77, 65] on div "2" at bounding box center [76, 66] width 14 height 8
click at [0, 0] on input "In Store 2" at bounding box center [0, 0] width 0 height 0
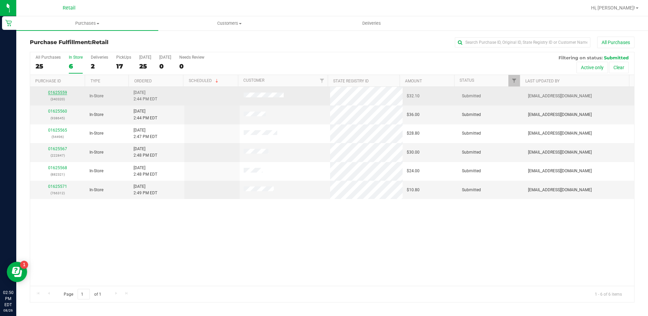
click at [53, 93] on link "01625559" at bounding box center [57, 92] width 19 height 5
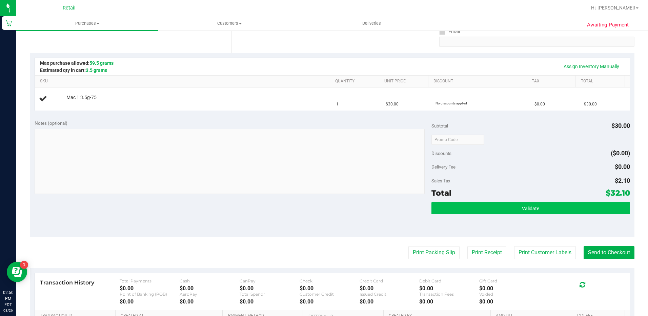
scroll to position [136, 0]
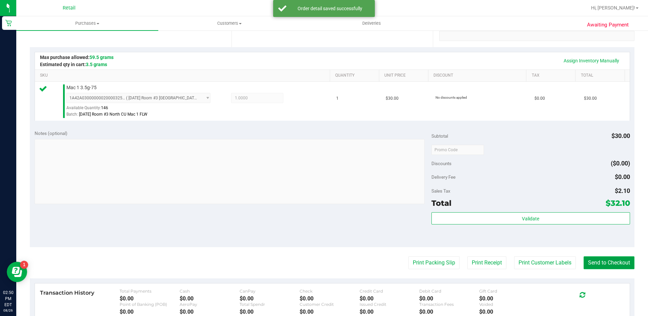
click at [614, 267] on button "Send to Checkout" at bounding box center [608, 262] width 51 height 13
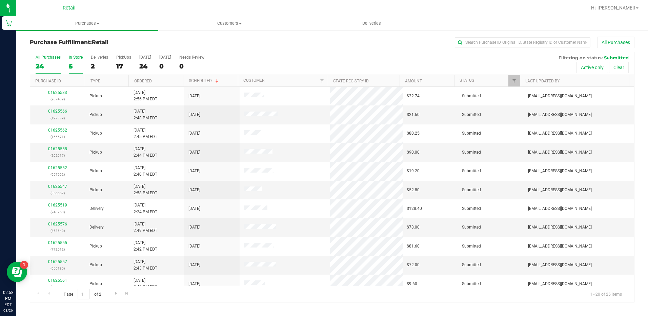
click at [78, 63] on div "5" at bounding box center [76, 66] width 14 height 8
click at [0, 0] on input "In Store 5" at bounding box center [0, 0] width 0 height 0
